Goal: Information Seeking & Learning: Check status

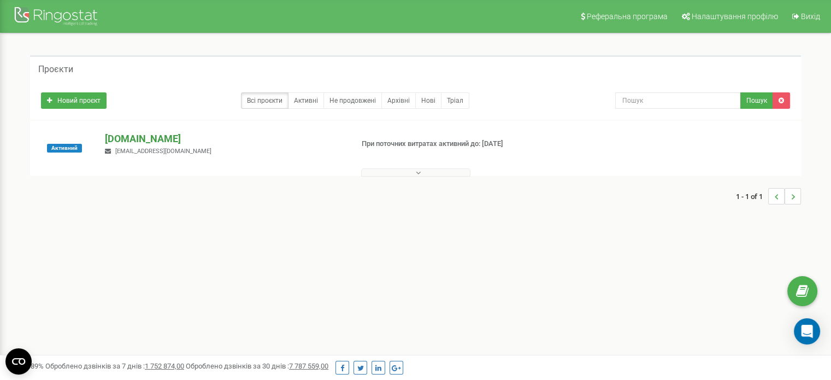
click at [155, 137] on p "[DOMAIN_NAME]" at bounding box center [224, 139] width 239 height 14
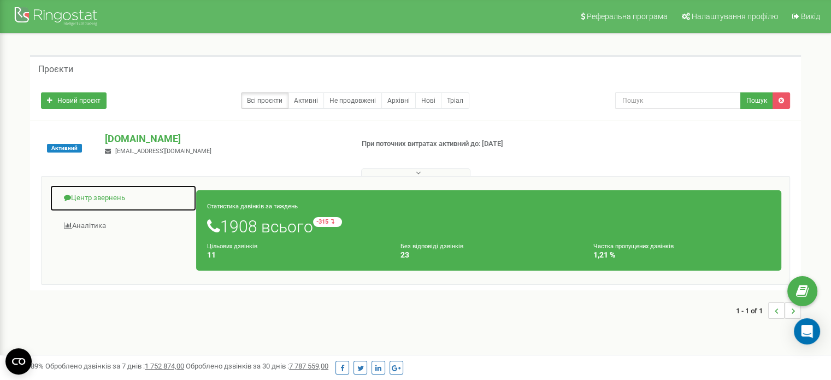
click at [92, 195] on link "Центр звернень" at bounding box center [123, 198] width 147 height 27
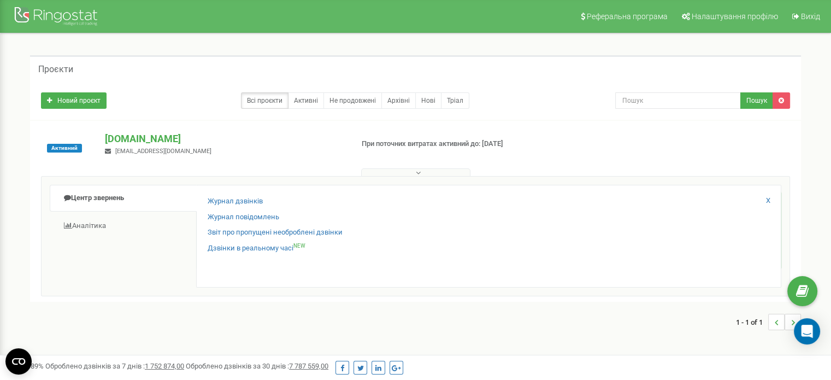
click at [219, 195] on div "Журнал дзвінків Журнал повідомлень Звіт про пропущені необроблені дзвінки Дзвін…" at bounding box center [488, 236] width 585 height 103
click at [219, 204] on link "Журнал дзвінків" at bounding box center [235, 201] width 55 height 10
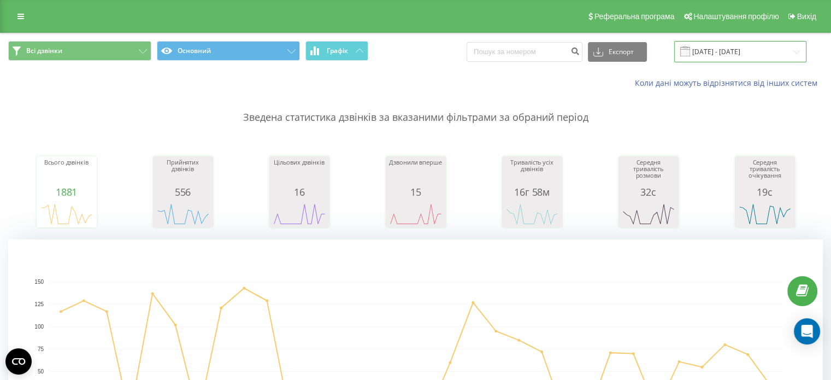
click at [731, 61] on input "[DATE] - [DATE]" at bounding box center [740, 51] width 132 height 21
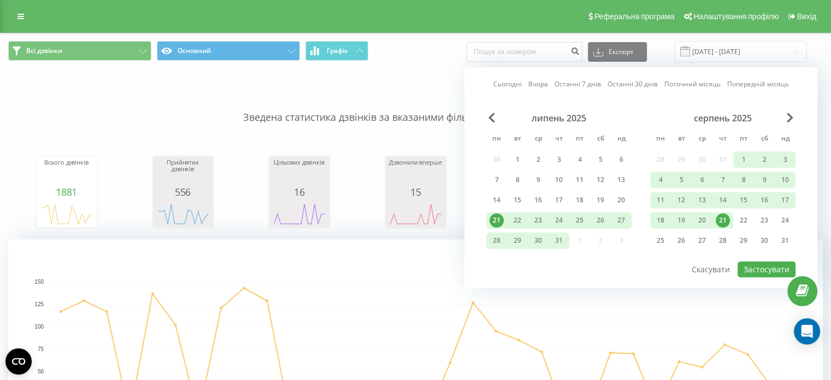
click at [723, 217] on div "21" at bounding box center [723, 220] width 14 height 14
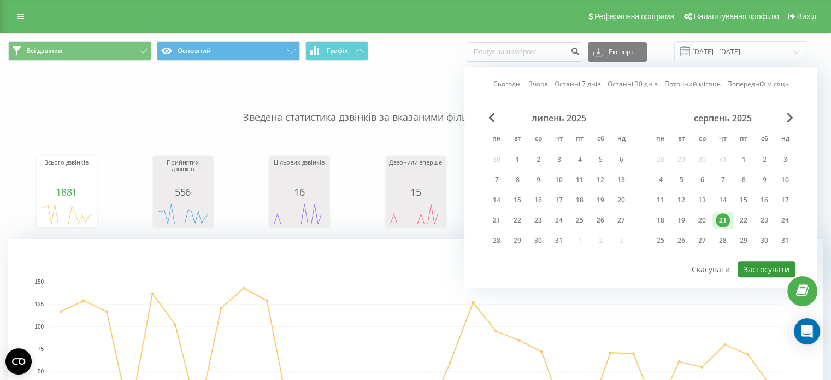
click at [749, 266] on button "Застосувати" at bounding box center [767, 269] width 58 height 16
type input "21.08.2025 - 21.08.2025"
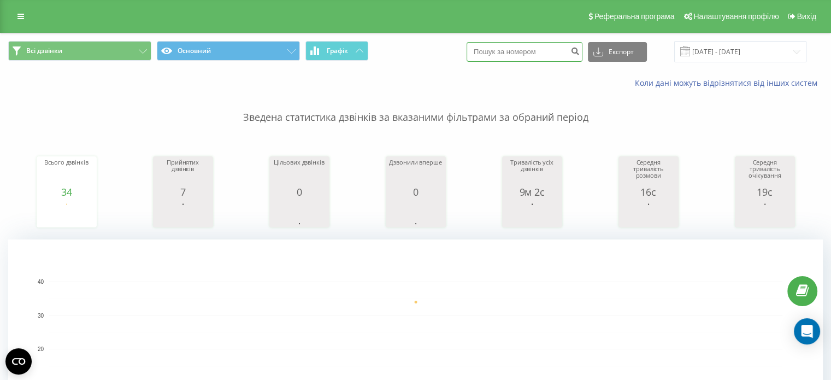
click at [536, 52] on input at bounding box center [525, 52] width 116 height 20
paste input "380505058700"
type input "380505058700"
click at [580, 52] on icon "submit" at bounding box center [575, 49] width 9 height 7
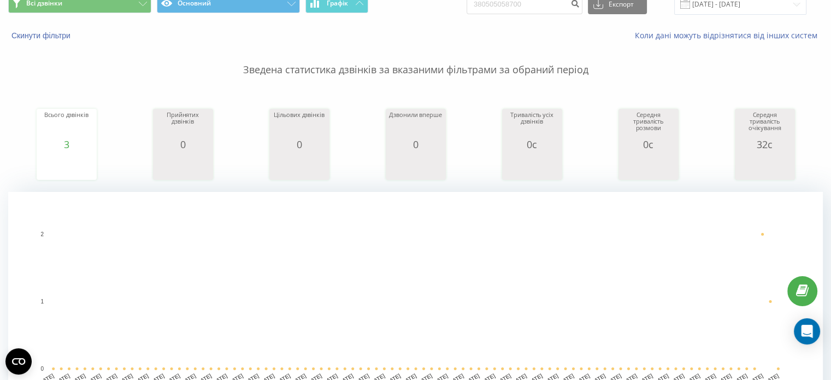
scroll to position [383, 0]
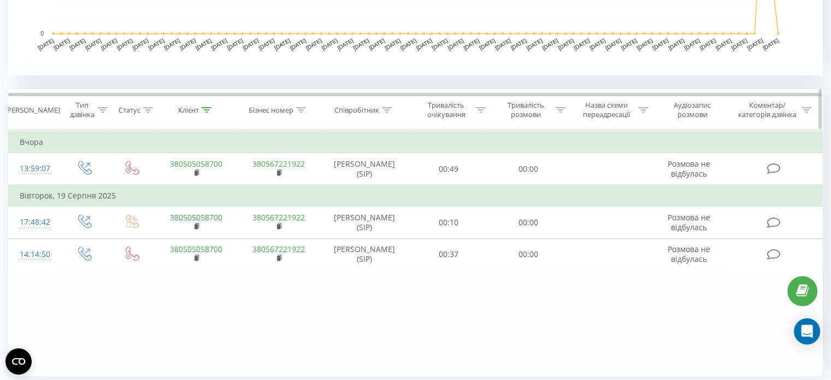
click at [387, 107] on icon at bounding box center [387, 109] width 10 height 5
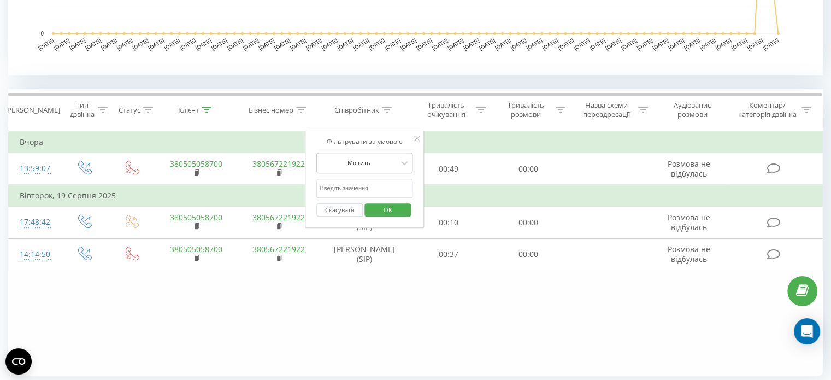
click at [389, 159] on div at bounding box center [359, 162] width 78 height 10
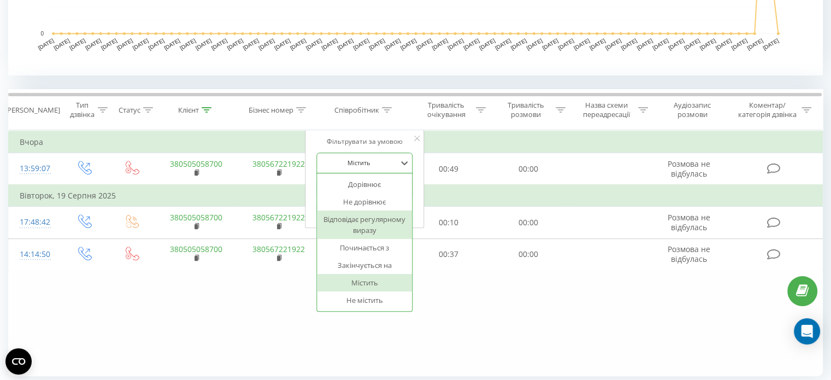
drag, startPoint x: 481, startPoint y: 340, endPoint x: 477, endPoint y: 335, distance: 6.7
click at [481, 340] on div "Фільтрувати за умовою Дорівнює Введіть значення Скасувати OK Фільтрувати за умо…" at bounding box center [415, 253] width 815 height 246
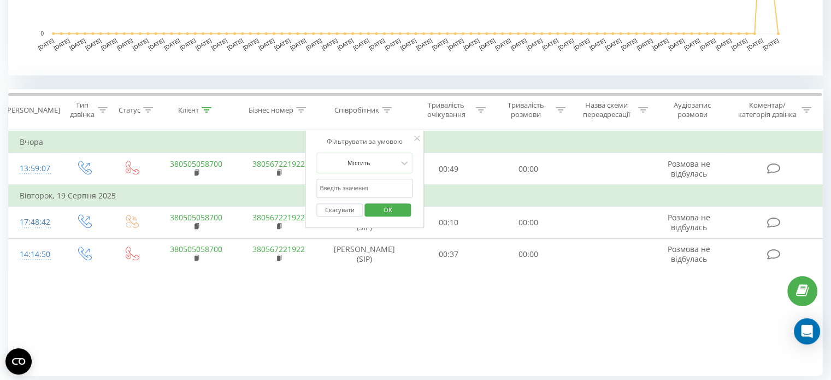
click at [336, 213] on button "Скасувати" at bounding box center [339, 210] width 46 height 14
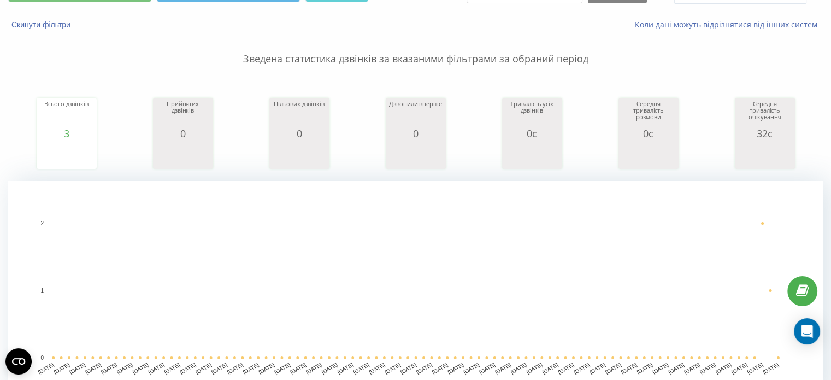
scroll to position [37, 0]
